Goal: Book appointment/travel/reservation

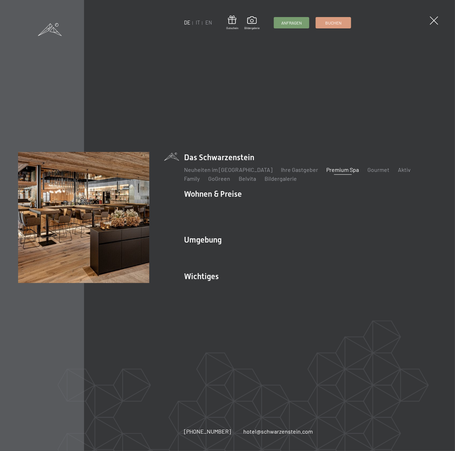
click at [327, 172] on link "Premium Spa" at bounding box center [343, 169] width 33 height 7
click at [327, 173] on link "Premium Spa" at bounding box center [343, 169] width 33 height 7
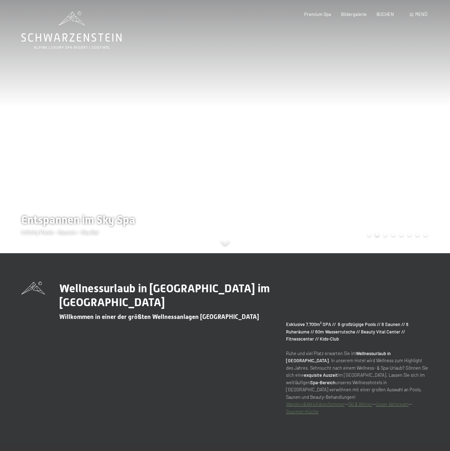
click at [415, 14] on span "Menü" at bounding box center [421, 14] width 12 height 6
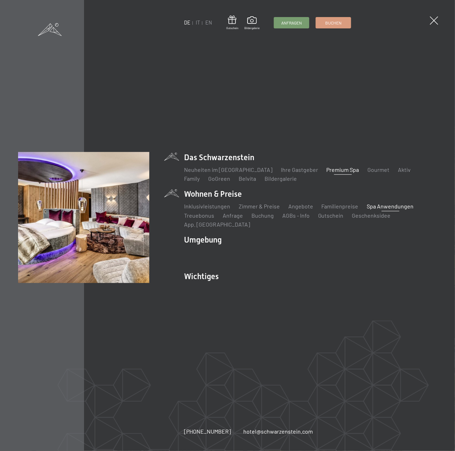
click at [373, 209] on link "Spa Anwendungen" at bounding box center [390, 206] width 47 height 7
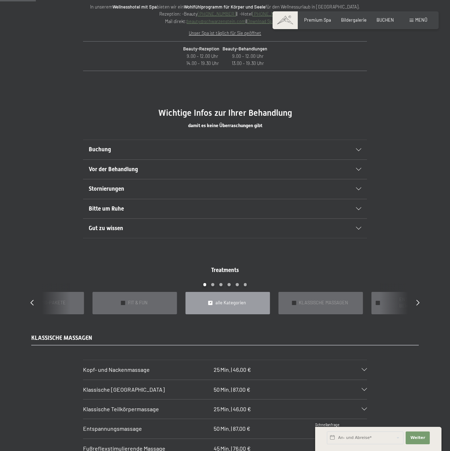
scroll to position [355, 0]
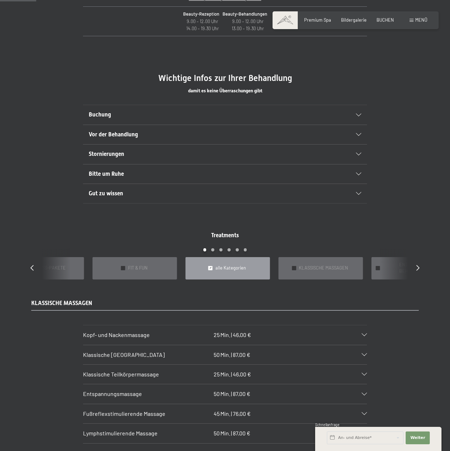
click at [130, 118] on h2 "Buchung" at bounding box center [211, 115] width 245 height 8
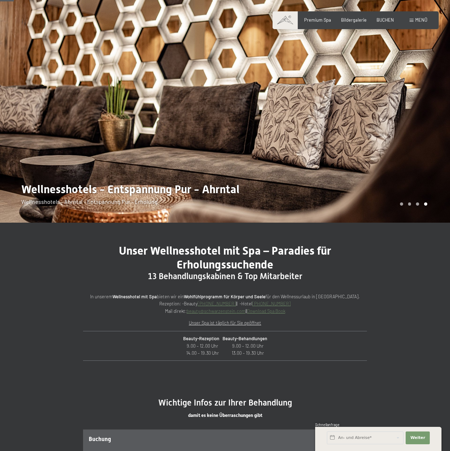
scroll to position [0, 0]
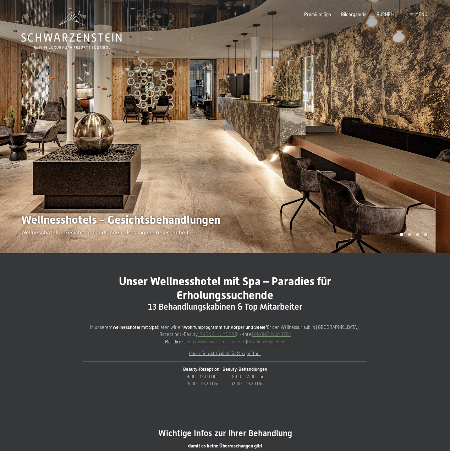
click at [193, 253] on div at bounding box center [112, 126] width 225 height 253
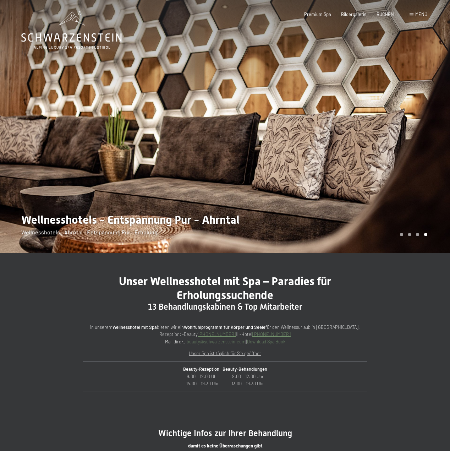
click at [378, 253] on div at bounding box center [337, 126] width 225 height 253
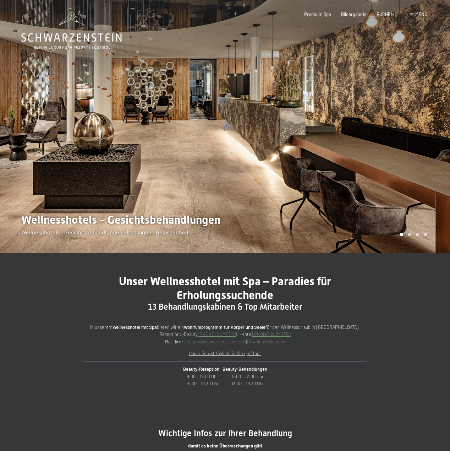
click at [376, 253] on div at bounding box center [337, 126] width 225 height 253
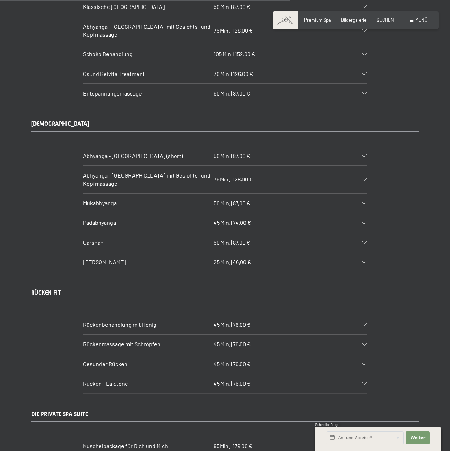
scroll to position [2909, 0]
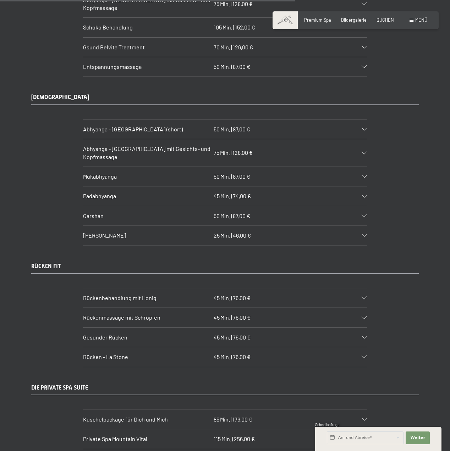
click at [362, 139] on div "Abhyanga - [GEOGRAPHIC_DATA] (short) 50 Min. | 87,00 €" at bounding box center [225, 129] width 284 height 19
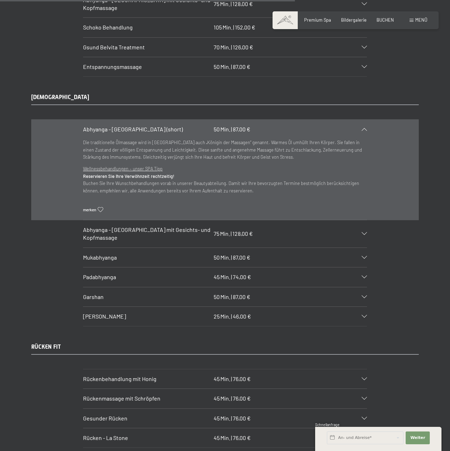
click at [360, 235] on div at bounding box center [360, 233] width 12 height 3
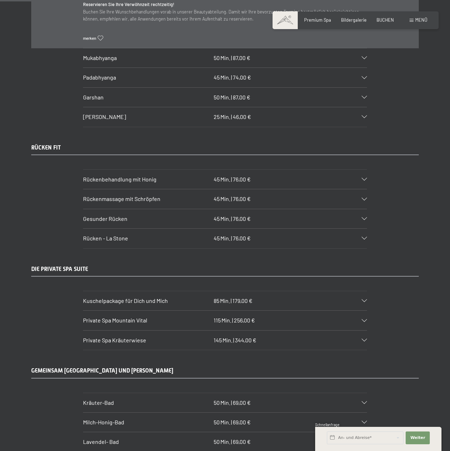
scroll to position [3171, 0]
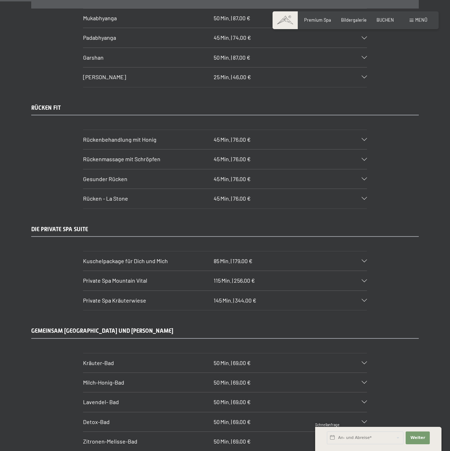
click at [299, 174] on div "RÜCKEN FIT Rückenbehandlung mit Honig 45 Min. | 76,00 € Die Honigmassage von Ar…" at bounding box center [225, 156] width 430 height 105
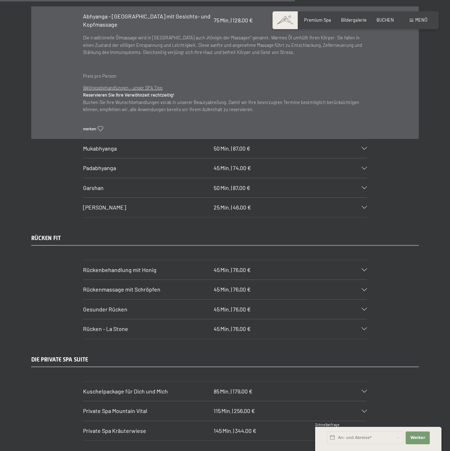
scroll to position [2959, 0]
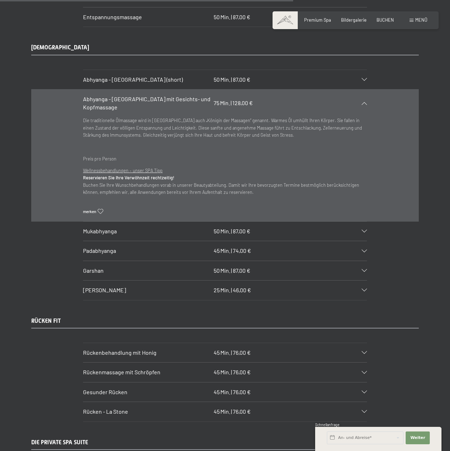
click at [436, 108] on div "AYURVEDA Abhyanga - [GEOGRAPHIC_DATA] (short) 50 Min. | 87,00 € Die traditionel…" at bounding box center [225, 172] width 430 height 256
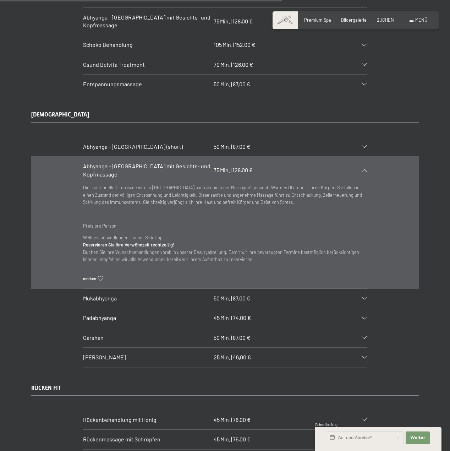
scroll to position [2817, 0]
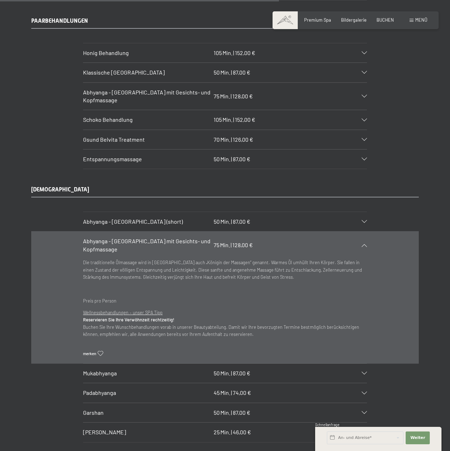
click at [425, 134] on div "PAARBEHANDLUNGEN Honig Behandlung 105 Min. | 152,00 € Honig ist ein Geschenk de…" at bounding box center [225, 93] width 430 height 152
